Goal: Task Accomplishment & Management: Use online tool/utility

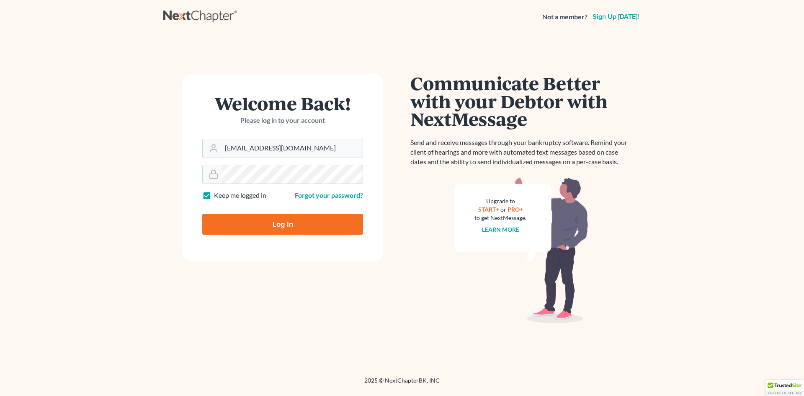
click at [283, 225] on input "Log In" at bounding box center [282, 224] width 161 height 21
type input "Thinking..."
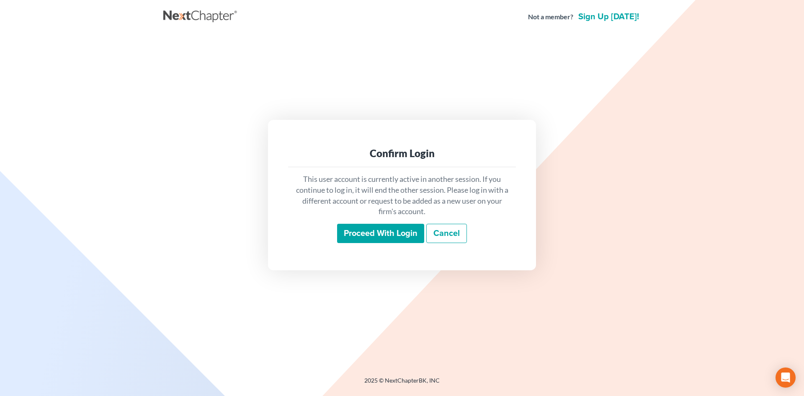
click at [404, 233] on input "Proceed with login" at bounding box center [380, 233] width 87 height 19
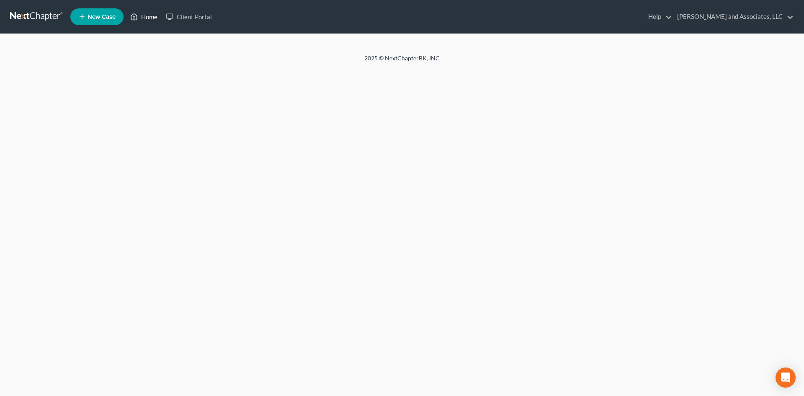
click at [149, 17] on link "Home" at bounding box center [144, 16] width 36 height 15
